Goal: Find specific page/section: Locate a particular part of the current website

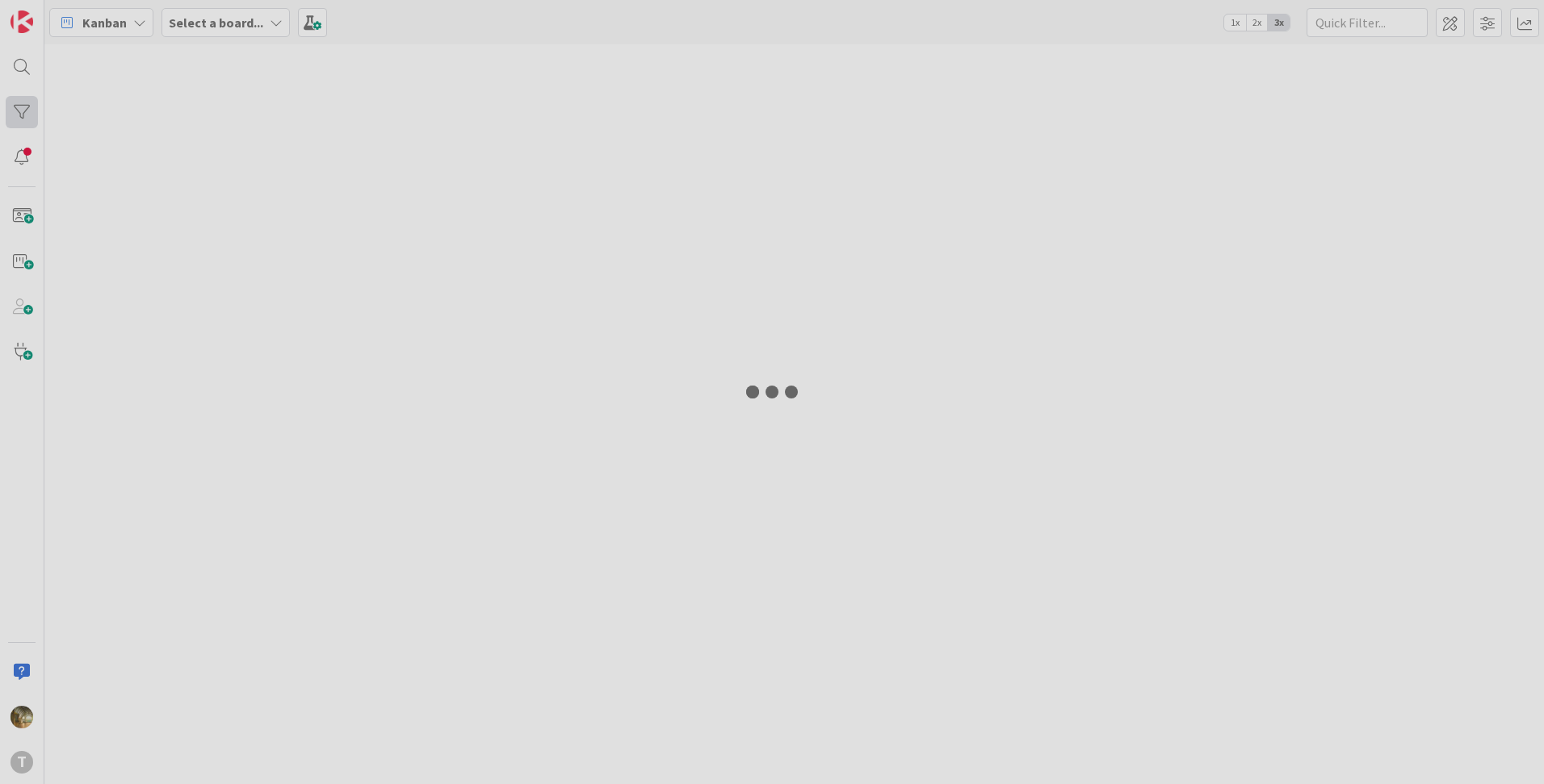
type input "eess"
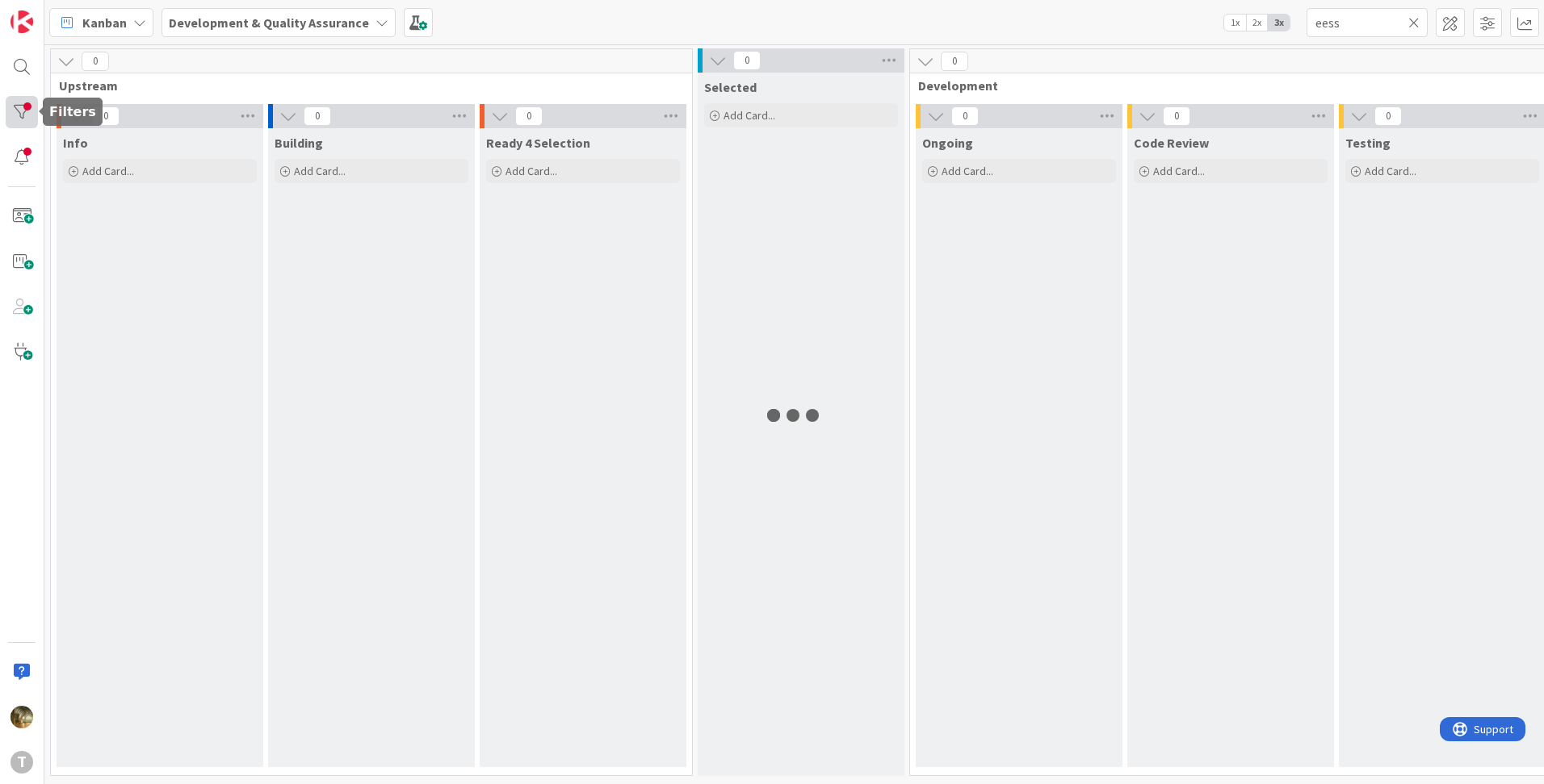
click at [23, 113] on div at bounding box center [21, 112] width 33 height 33
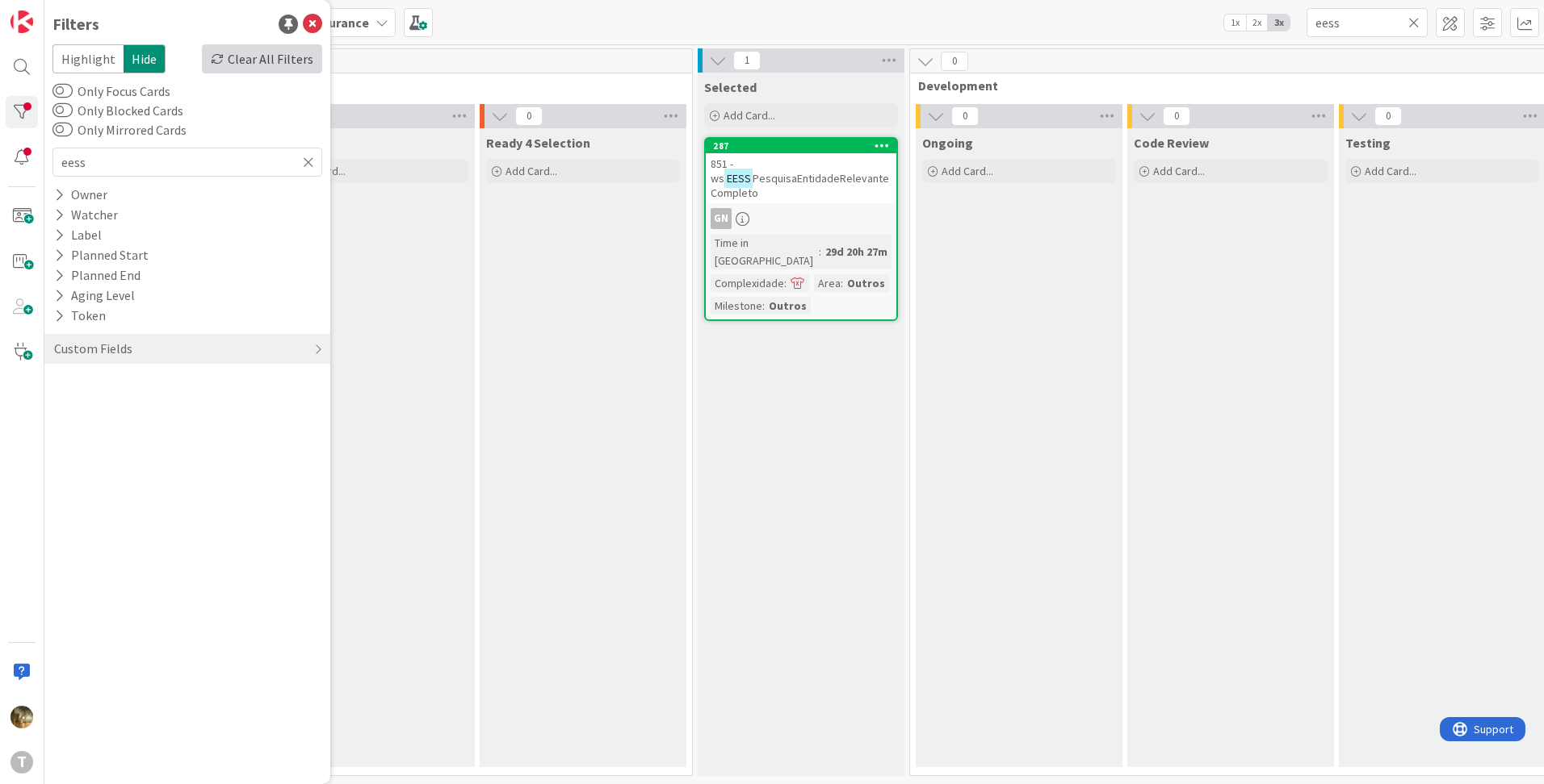
click at [283, 62] on div "Clear All Filters" at bounding box center [262, 59] width 120 height 29
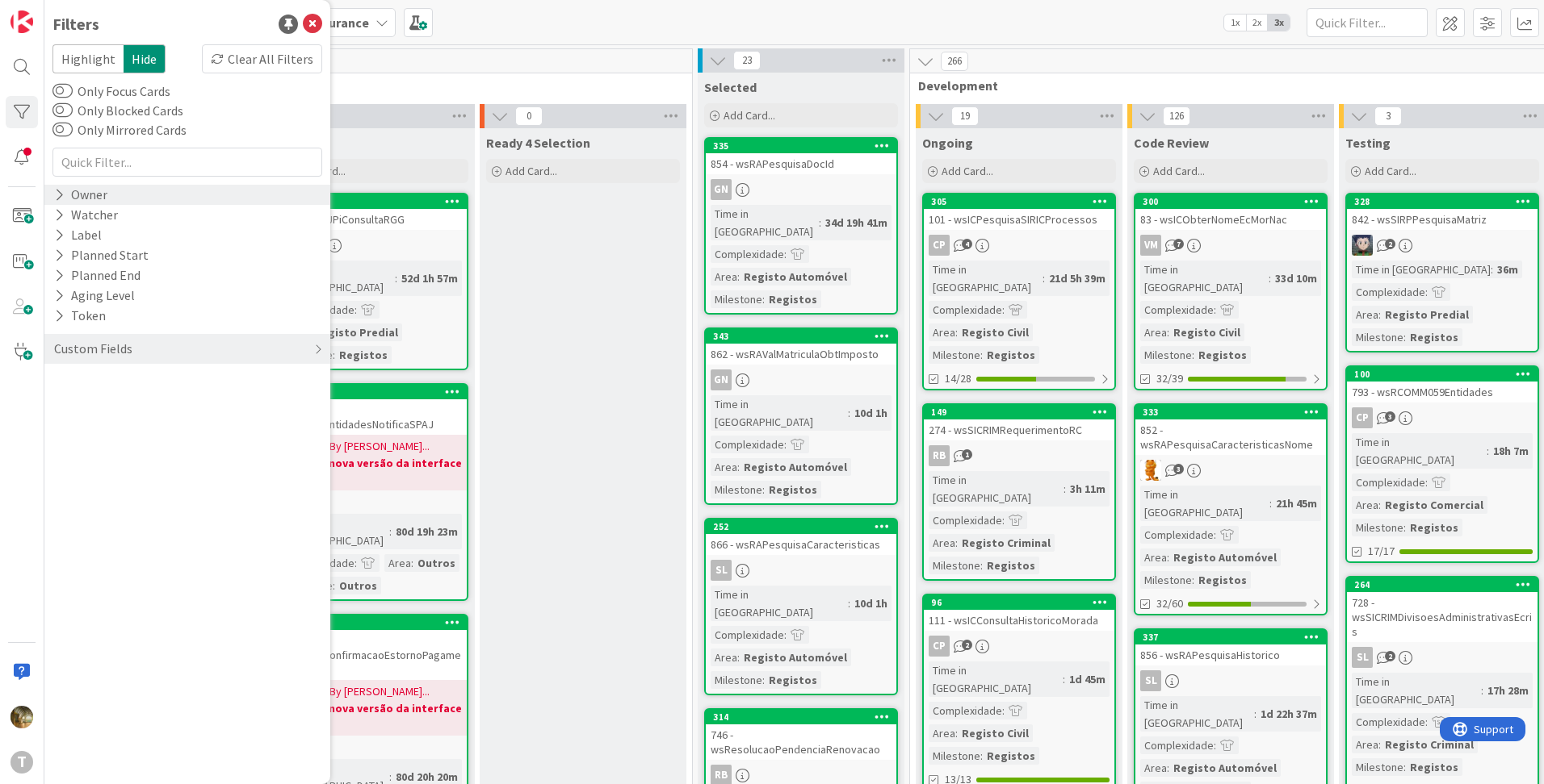
click at [59, 192] on icon at bounding box center [60, 195] width 11 height 14
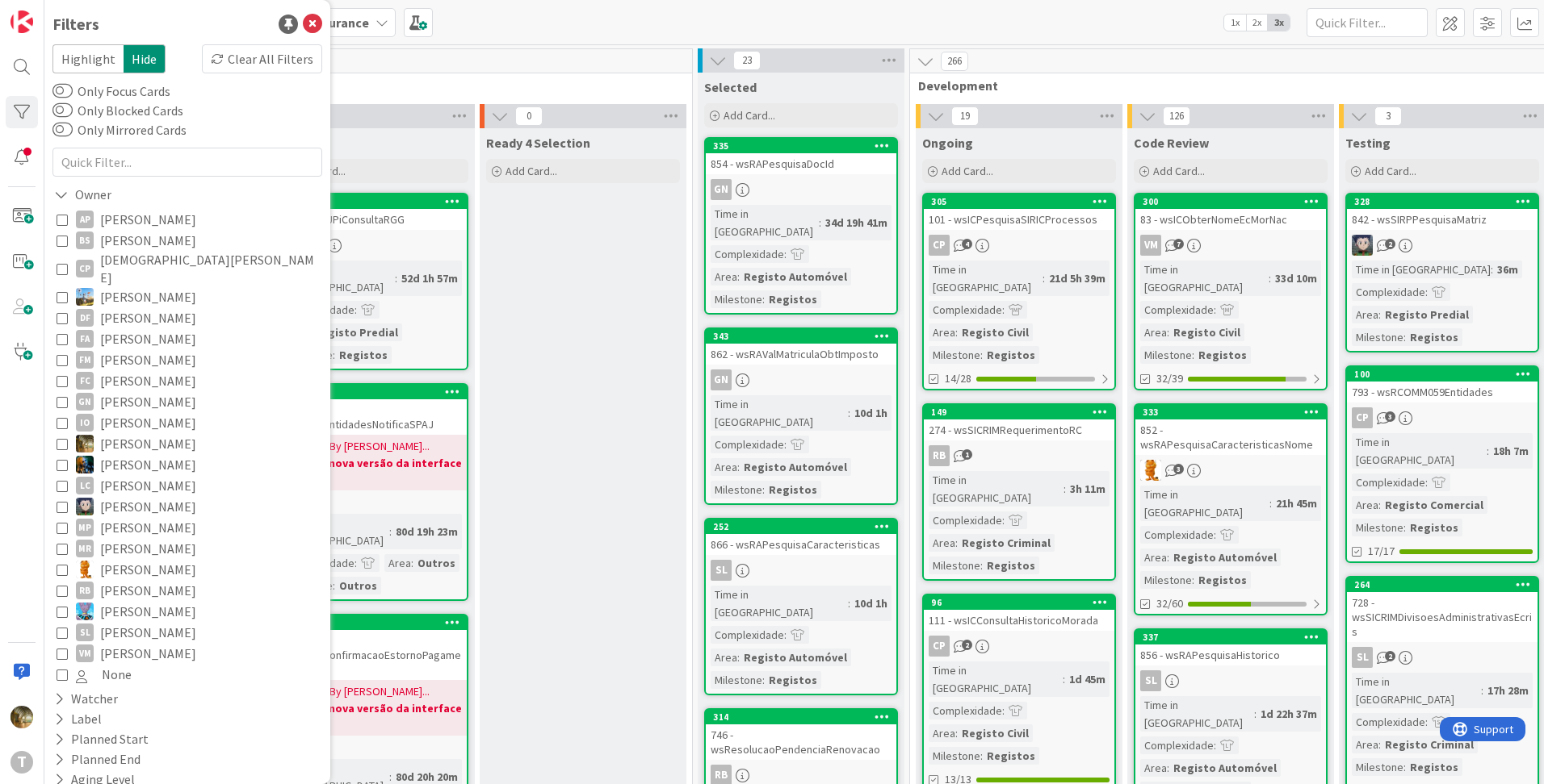
click at [67, 439] on icon at bounding box center [62, 444] width 11 height 11
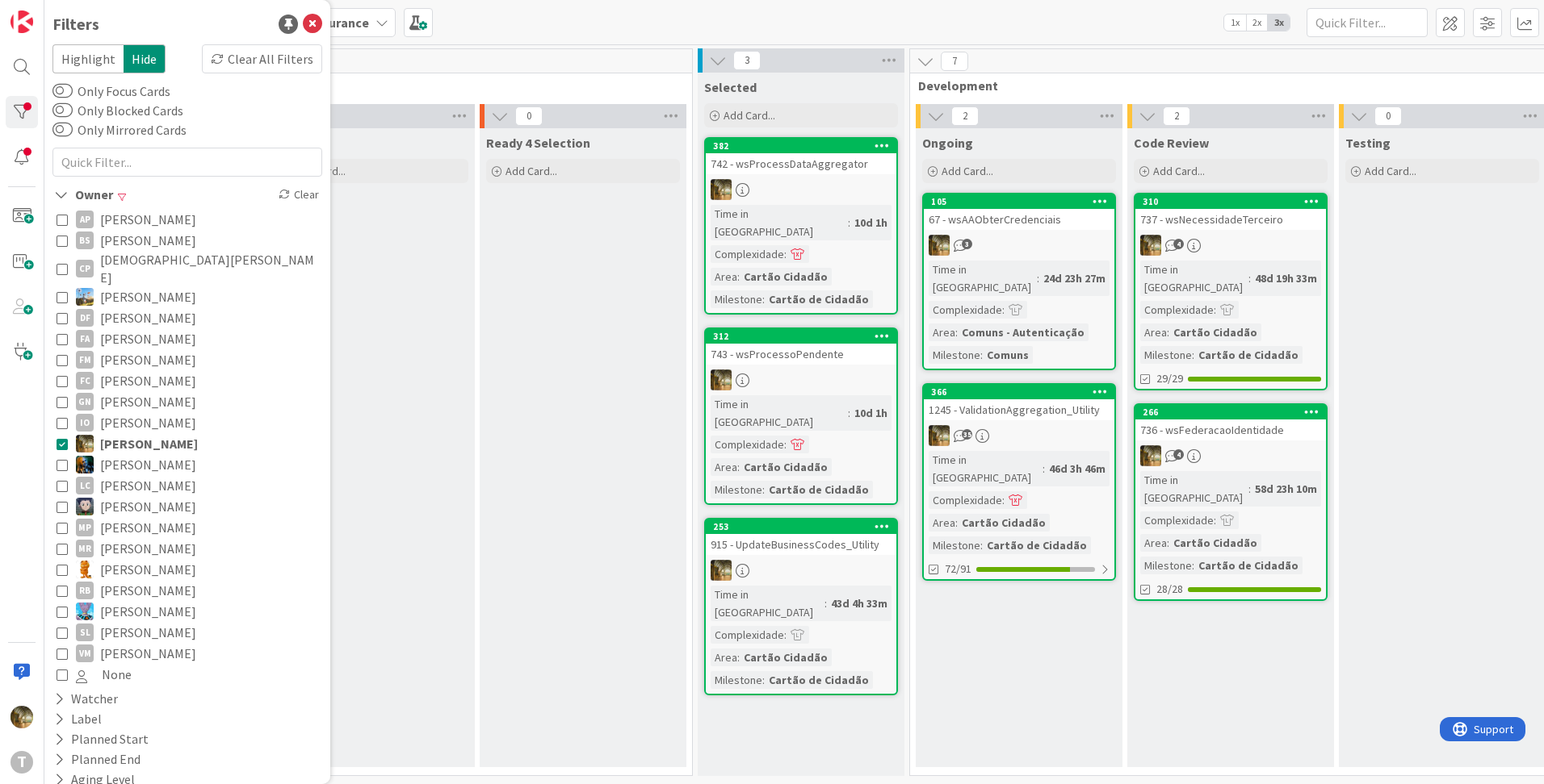
click at [1031, 425] on div "35" at bounding box center [1018, 436] width 191 height 21
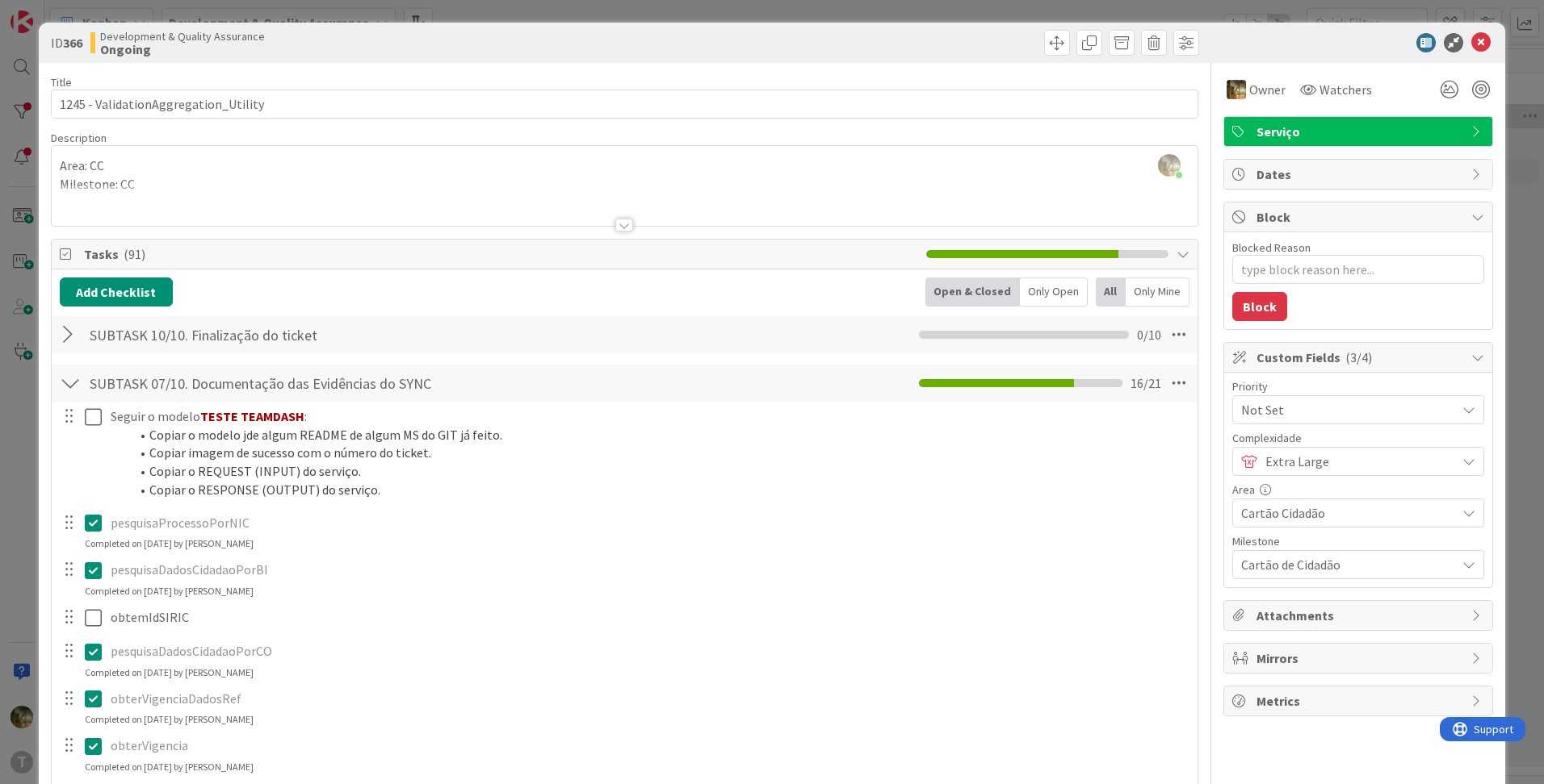
type textarea "x"
